Goal: Transaction & Acquisition: Purchase product/service

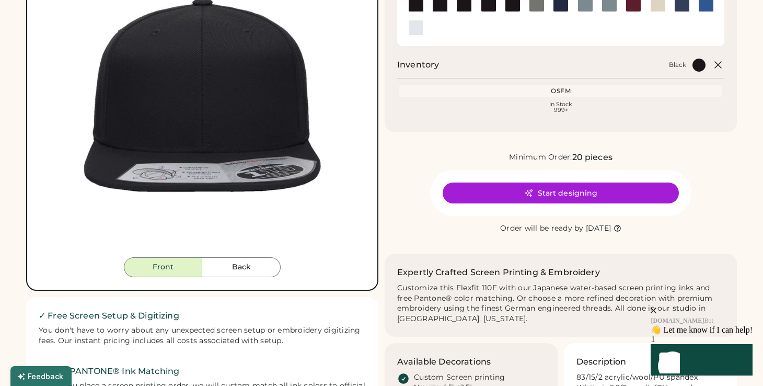
scroll to position [245, 0]
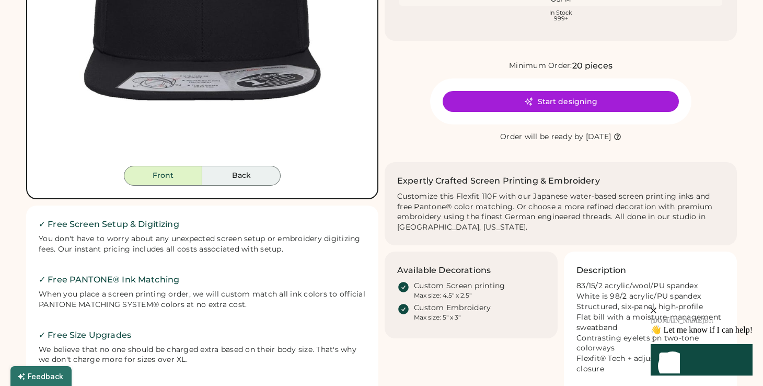
click at [243, 173] on button "Back" at bounding box center [241, 176] width 78 height 20
click at [240, 177] on button "Back" at bounding box center [241, 176] width 78 height 20
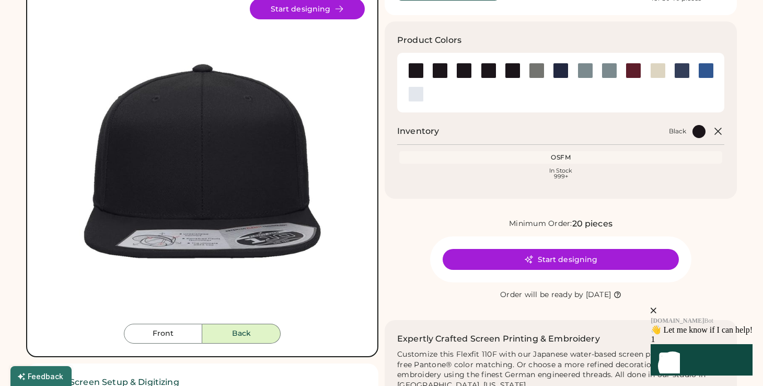
scroll to position [84, 0]
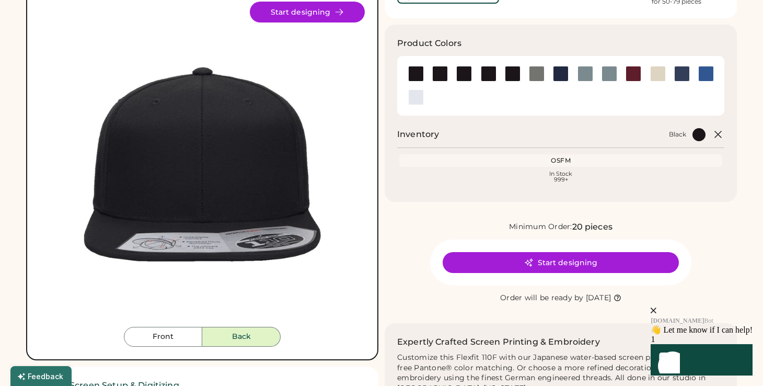
click at [244, 339] on button "Back" at bounding box center [241, 337] width 78 height 20
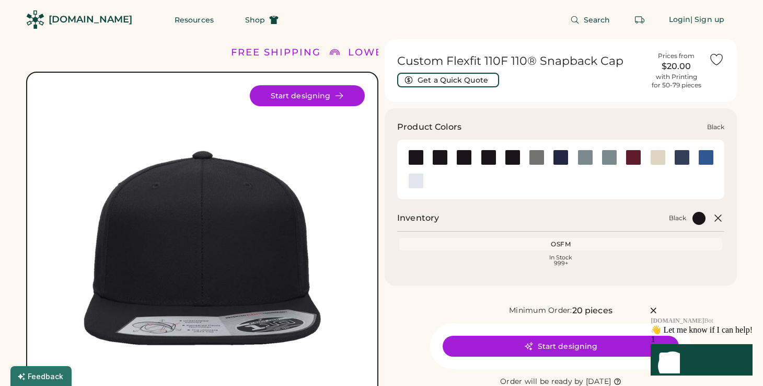
click at [417, 159] on img at bounding box center [416, 158] width 16 height 16
click at [412, 176] on img at bounding box center [416, 182] width 16 height 16
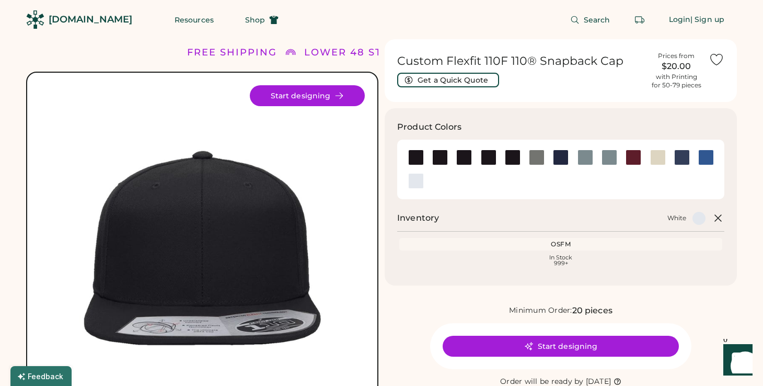
scroll to position [304, 0]
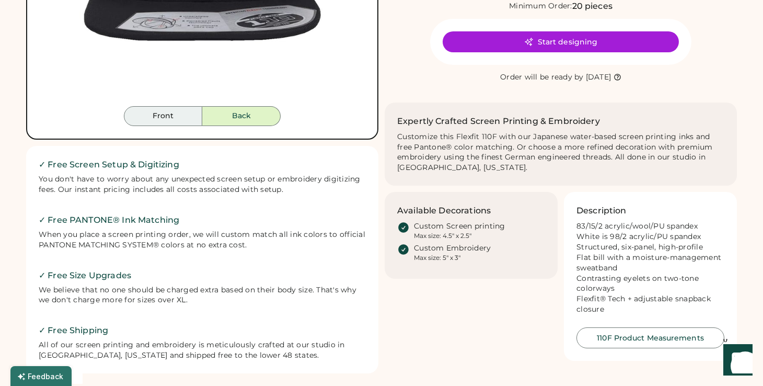
click at [163, 119] on button "Front" at bounding box center [163, 116] width 78 height 20
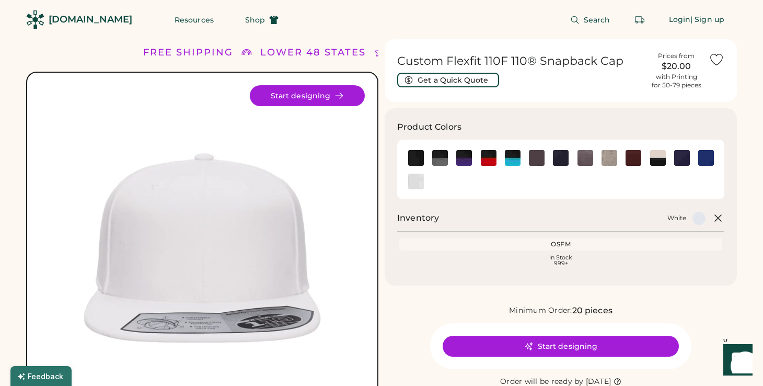
scroll to position [202, 0]
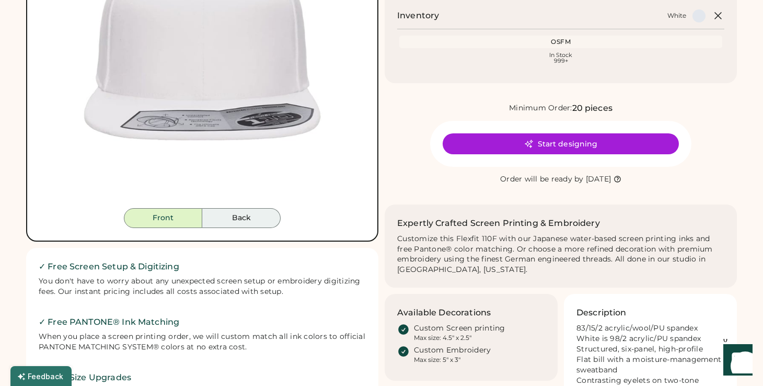
click at [261, 213] on button "Back" at bounding box center [241, 218] width 78 height 20
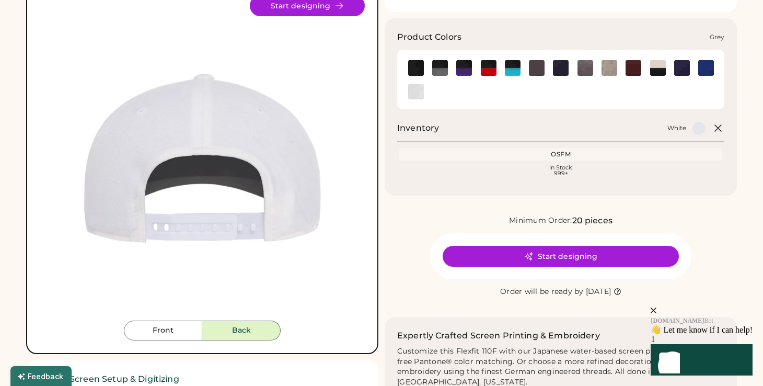
scroll to position [88, 0]
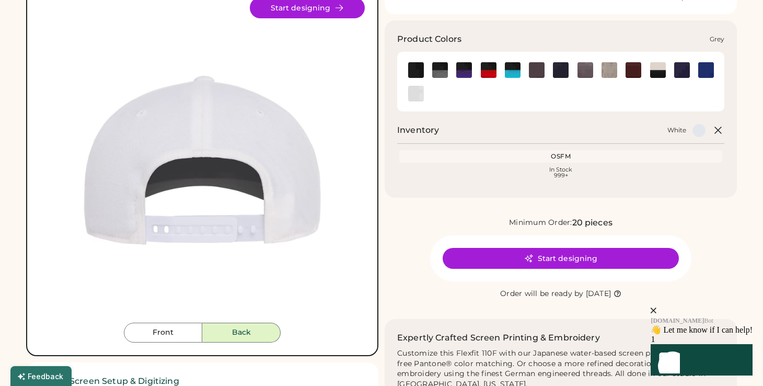
click at [578, 65] on img at bounding box center [586, 70] width 16 height 16
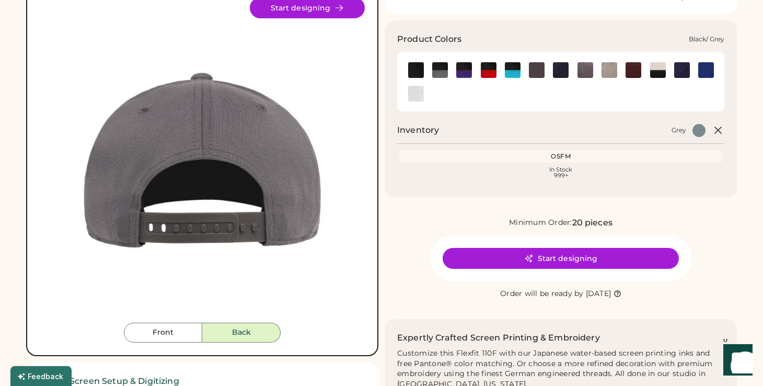
click at [438, 69] on img at bounding box center [440, 70] width 16 height 16
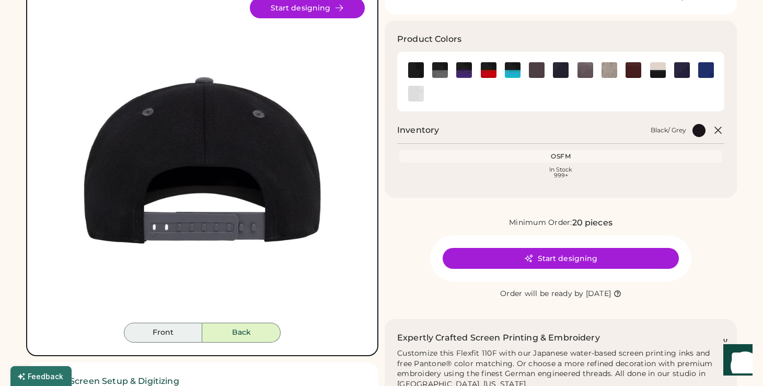
click at [184, 326] on button "Front" at bounding box center [163, 333] width 78 height 20
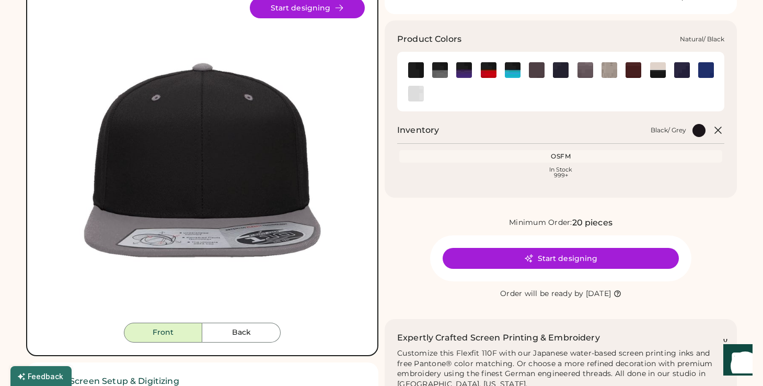
click at [659, 66] on img at bounding box center [659, 70] width 16 height 16
